Goal: Check status: Check status

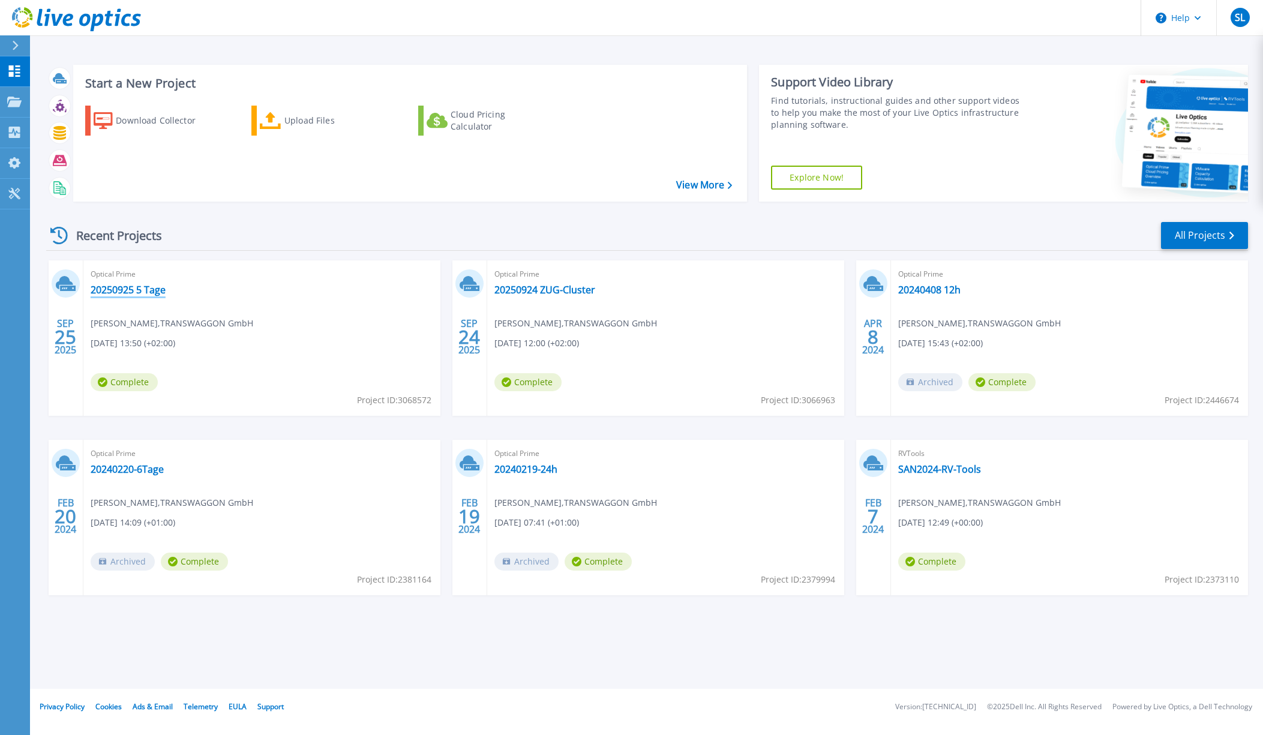
click at [152, 296] on link "20250925 5 Tage" at bounding box center [128, 290] width 75 height 12
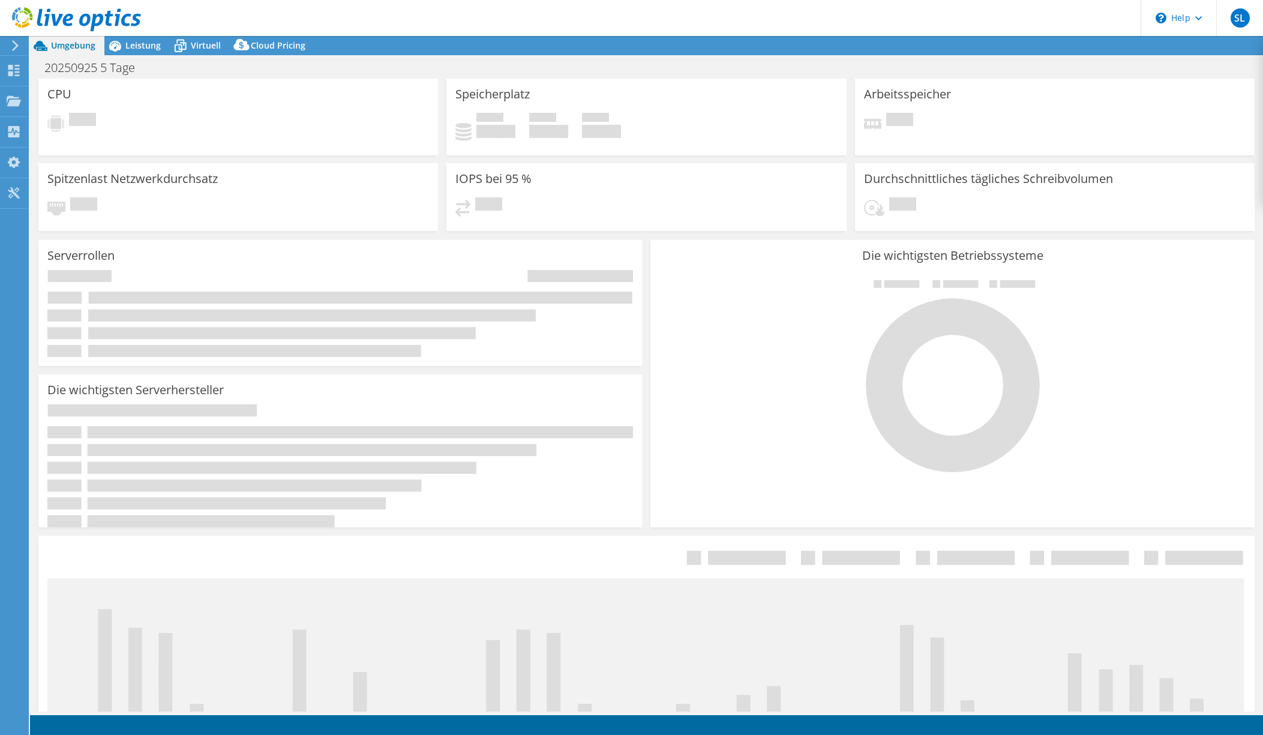
select select "EUFrankfurt"
select select "EUR"
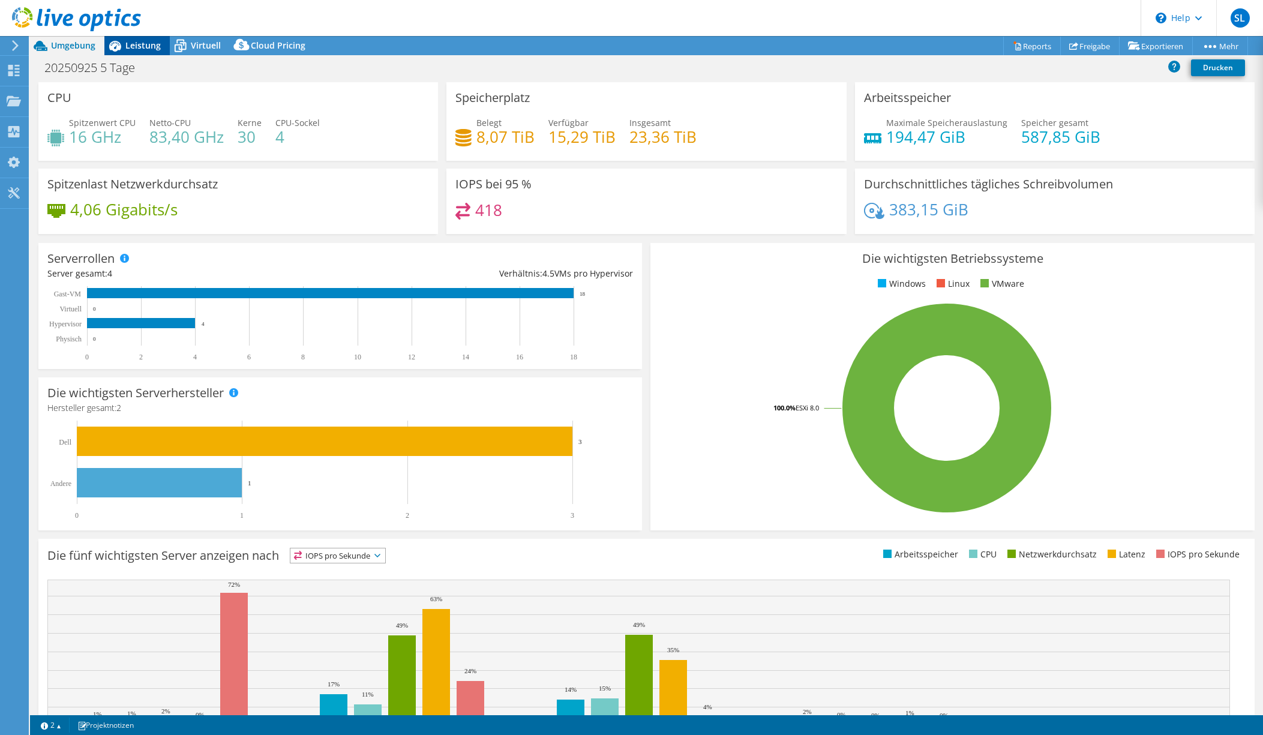
click at [138, 54] on div "Leistung" at bounding box center [136, 45] width 65 height 19
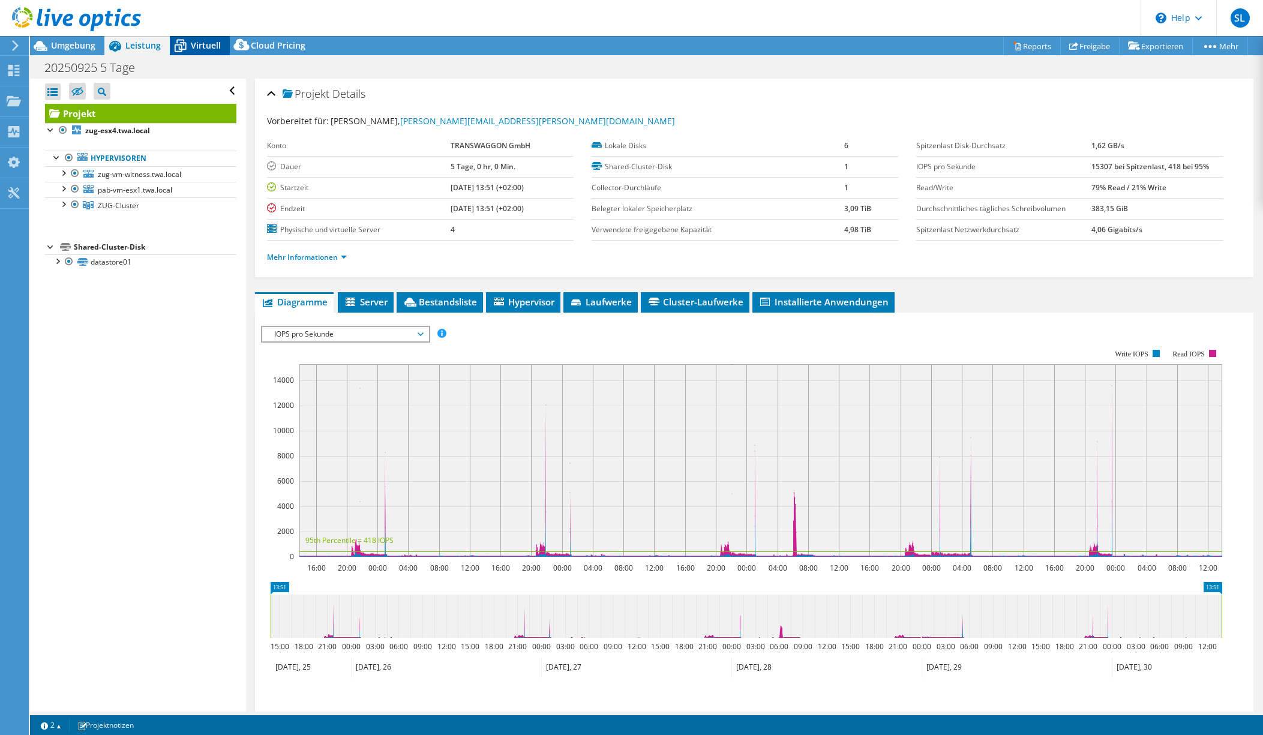
click at [200, 51] on span "Virtuell" at bounding box center [206, 45] width 30 height 11
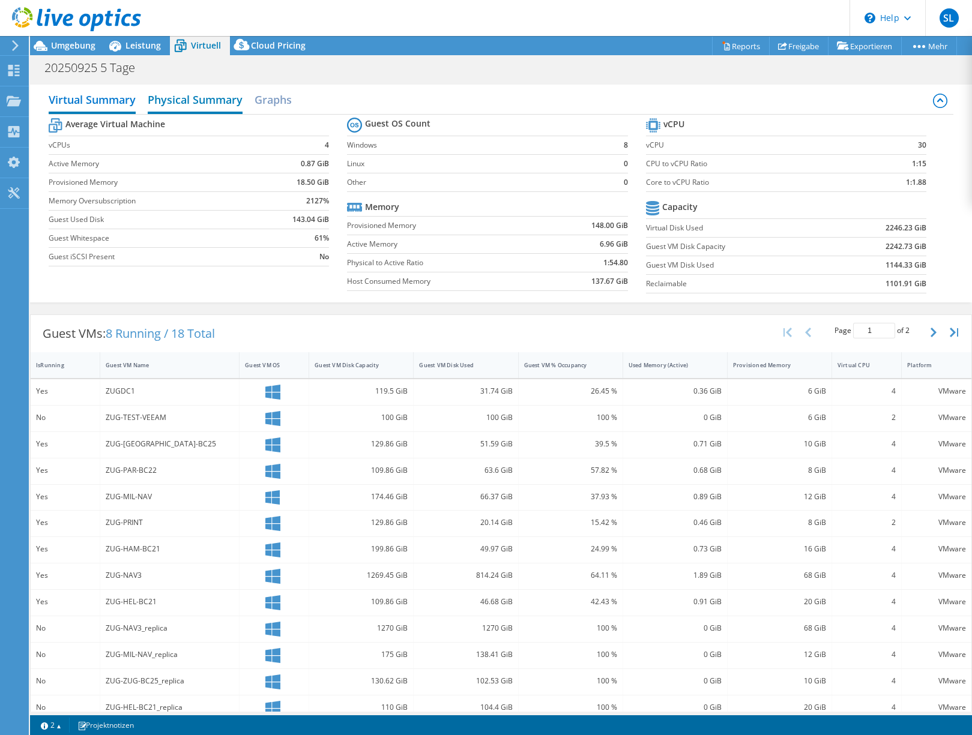
click at [212, 114] on h2 "Physical Summary" at bounding box center [195, 101] width 95 height 26
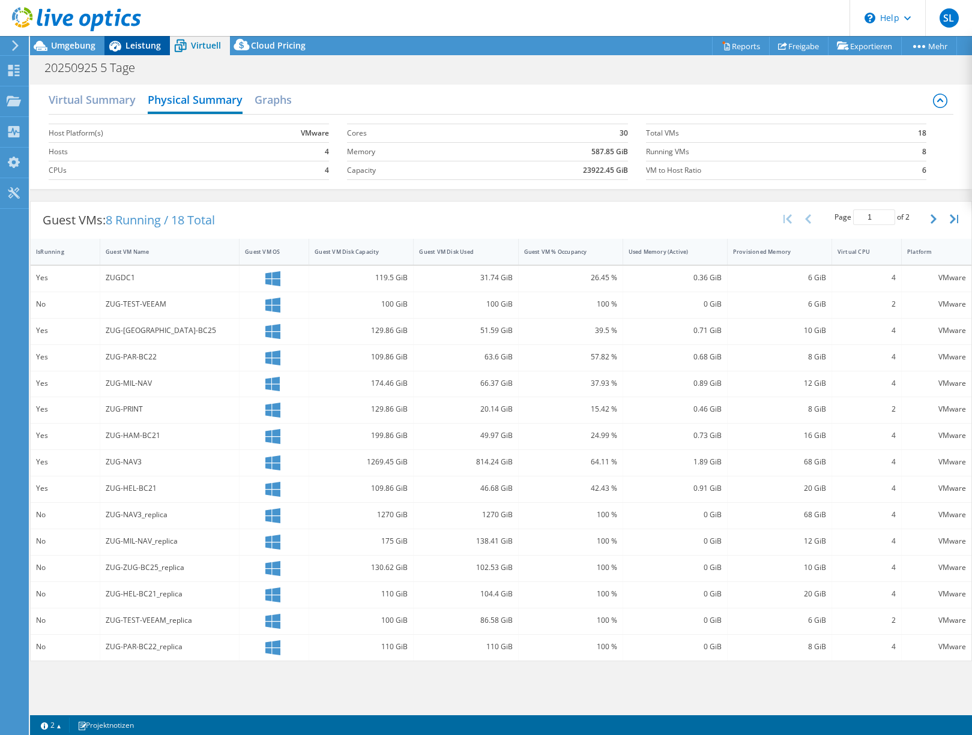
click at [116, 53] on icon at bounding box center [114, 45] width 21 height 21
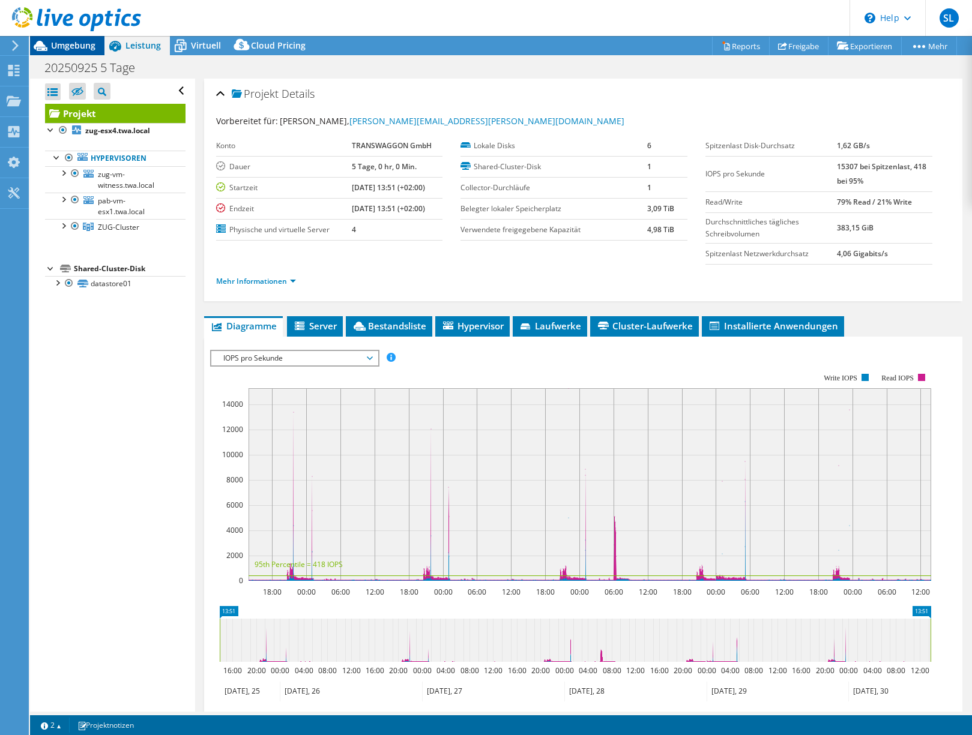
click at [84, 45] on span "Umgebung" at bounding box center [73, 45] width 44 height 11
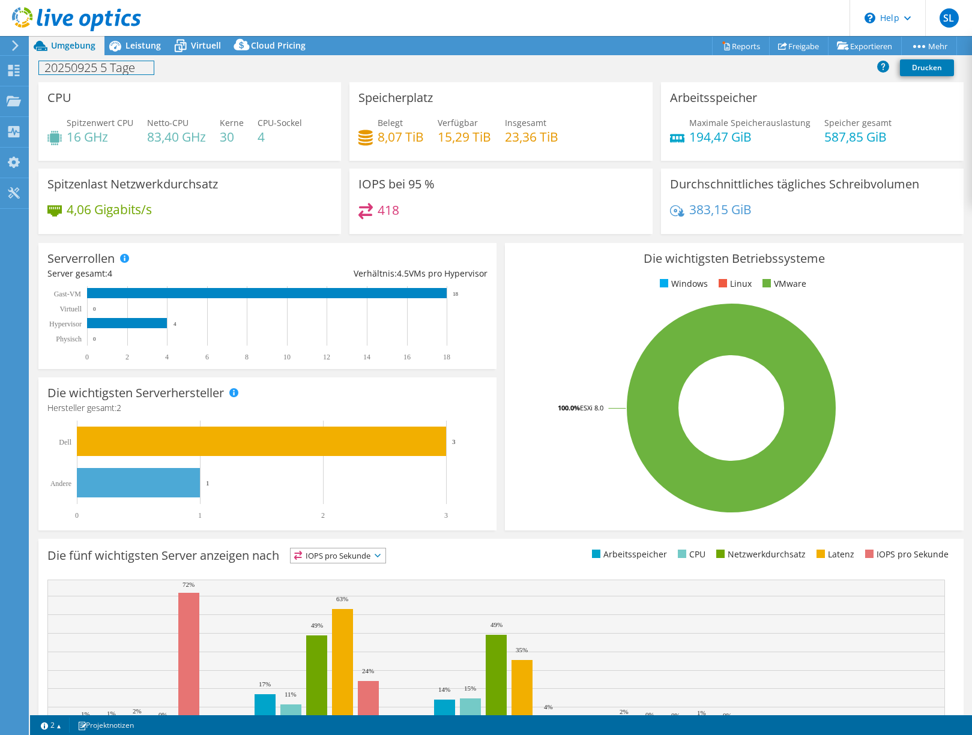
click at [142, 62] on div "20250925 5 Tage Drucken" at bounding box center [501, 67] width 942 height 22
click at [137, 53] on div "Leistung" at bounding box center [136, 45] width 65 height 19
